Goal: Transaction & Acquisition: Subscribe to service/newsletter

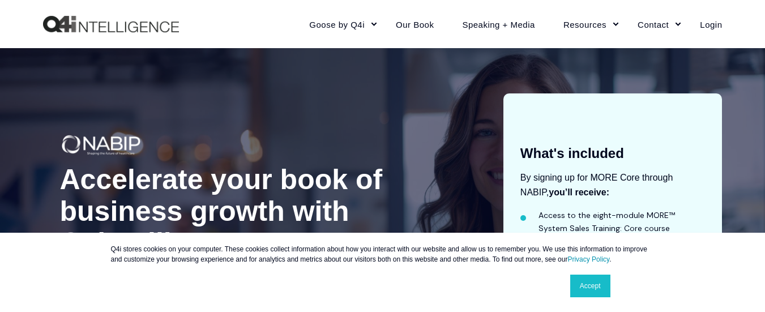
click at [584, 283] on link "Accept" at bounding box center [590, 286] width 40 height 23
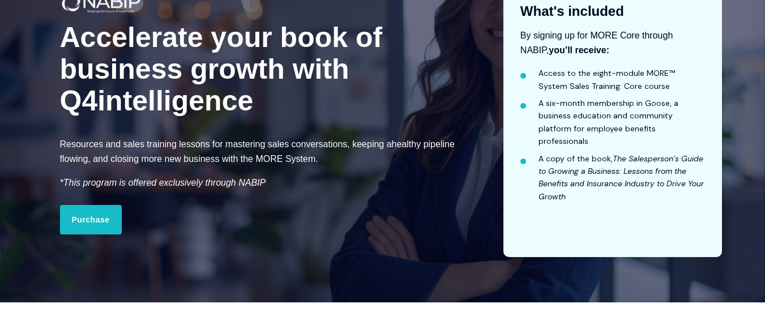
scroll to position [143, 0]
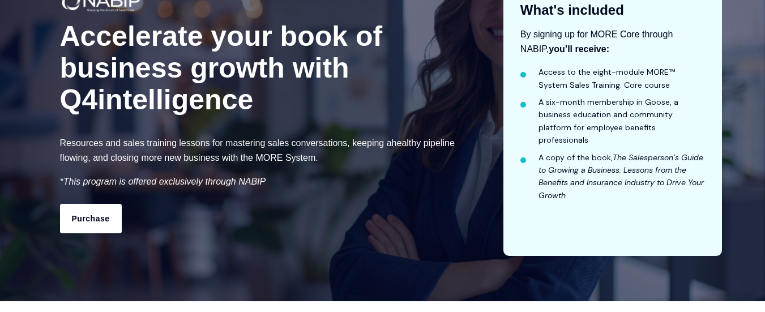
click at [100, 216] on link "Purchase" at bounding box center [91, 218] width 62 height 29
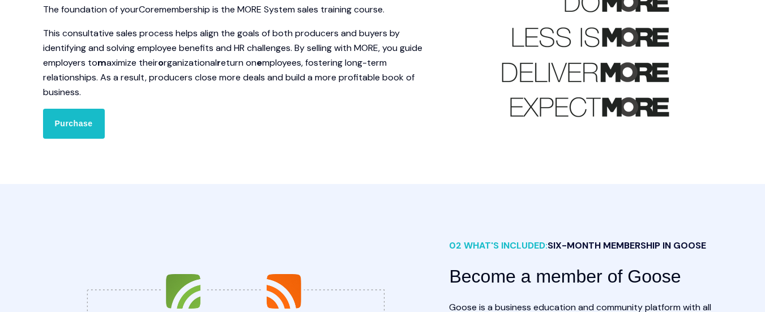
scroll to position [559, 0]
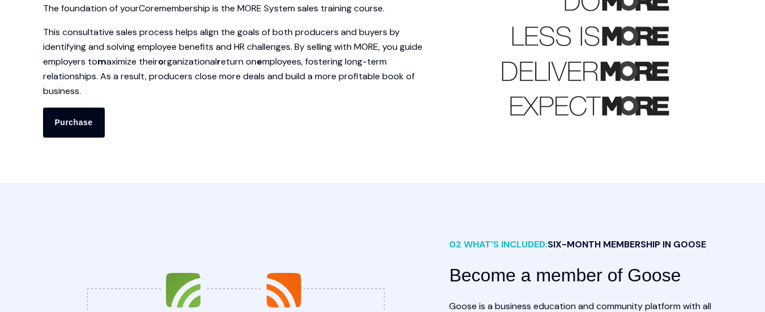
click at [64, 121] on link "Purchase" at bounding box center [74, 122] width 62 height 29
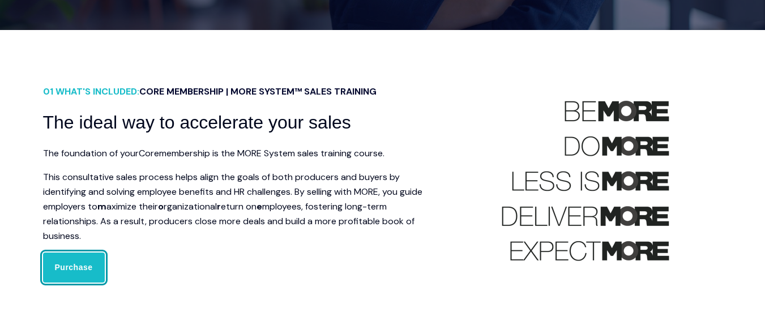
scroll to position [318, 0]
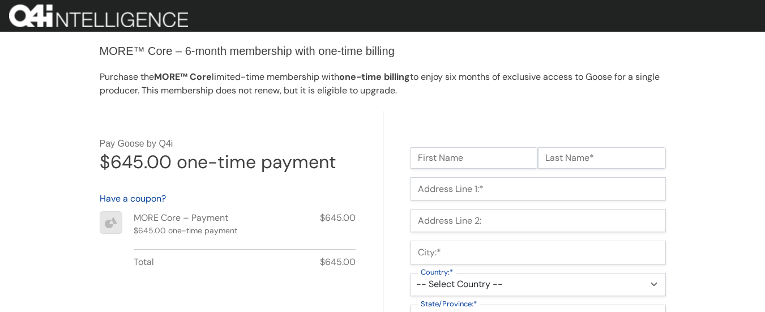
click at [351, 225] on div "$645.00" at bounding box center [338, 224] width 36 height 27
